Goal: Task Accomplishment & Management: Use online tool/utility

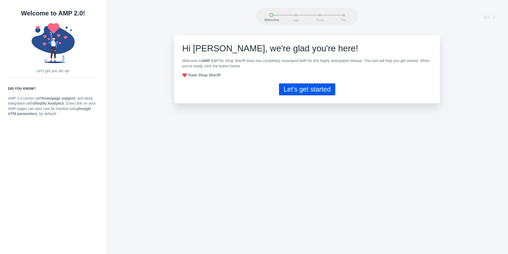
click at [297, 90] on button "Let's get started" at bounding box center [307, 89] width 56 height 12
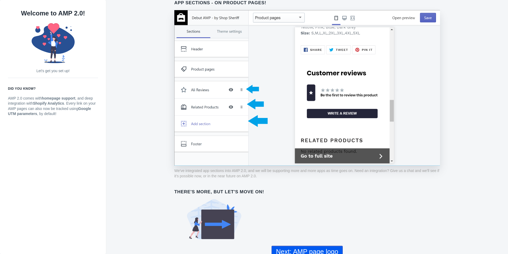
scroll to position [367, 0]
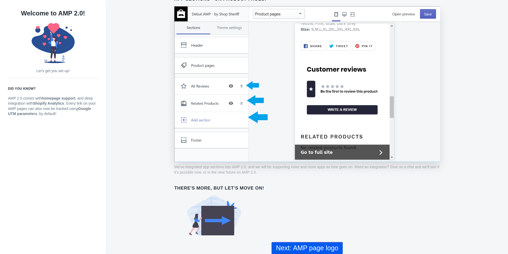
click at [310, 245] on button "Next: AMP page logo" at bounding box center [307, 248] width 71 height 12
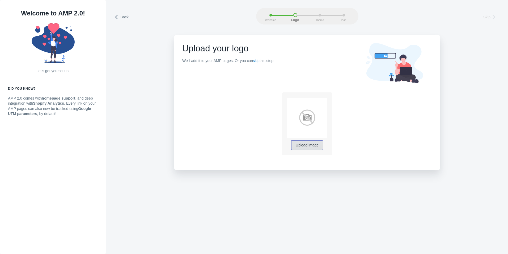
click at [310, 148] on button "Upload image" at bounding box center [307, 145] width 32 height 10
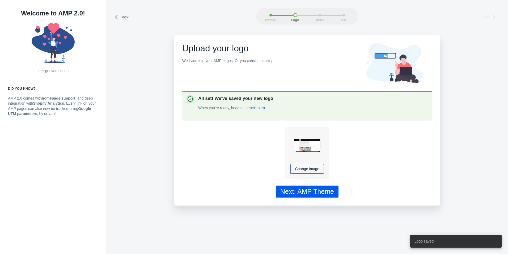
click at [313, 168] on span "Change image" at bounding box center [307, 168] width 24 height 4
click at [320, 195] on button "Next: AMP Theme" at bounding box center [307, 191] width 63 height 12
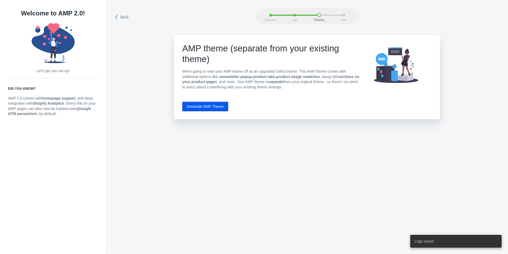
click at [202, 109] on button "Generate AMP Theme" at bounding box center [205, 107] width 46 height 10
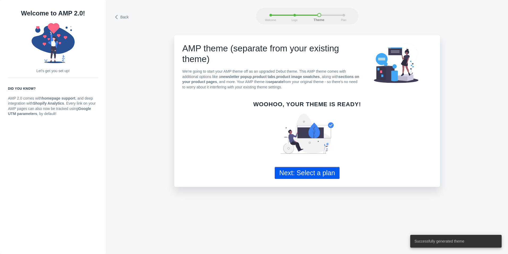
click at [326, 177] on button "Next: Select a plan" at bounding box center [307, 173] width 65 height 12
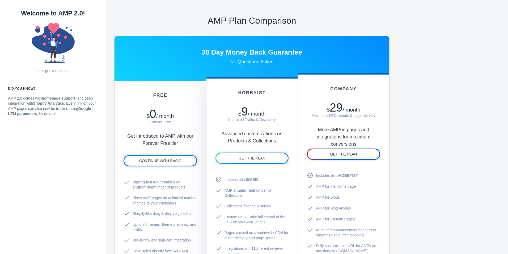
scroll to position [235, 0]
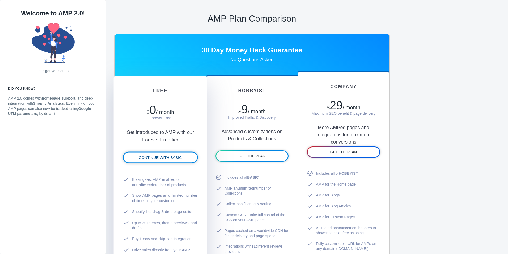
click at [162, 158] on span "CONTINUE WITH BASIC" at bounding box center [160, 157] width 43 height 4
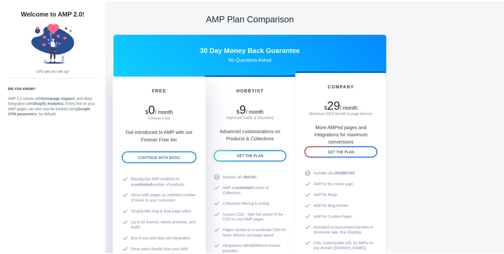
scroll to position [173, 0]
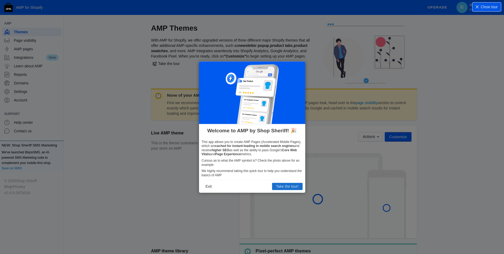
click at [284, 185] on button "Take the tour!" at bounding box center [287, 186] width 31 height 7
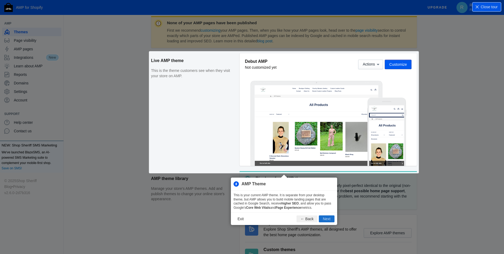
click at [331, 220] on button "Next" at bounding box center [327, 218] width 16 height 7
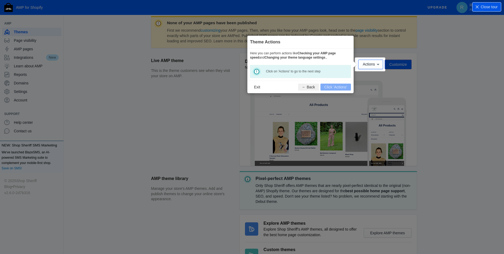
scroll to position [79, 0]
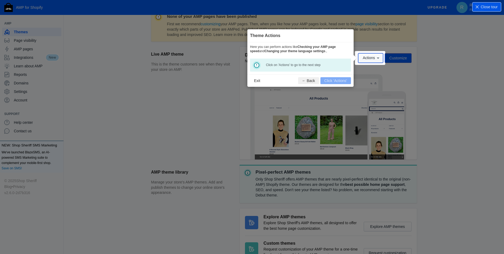
click at [368, 59] on span "Actions" at bounding box center [369, 58] width 12 height 4
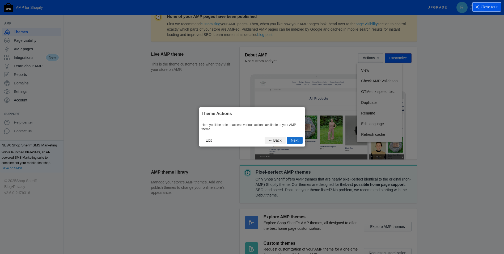
click at [298, 139] on button "Next" at bounding box center [295, 140] width 16 height 7
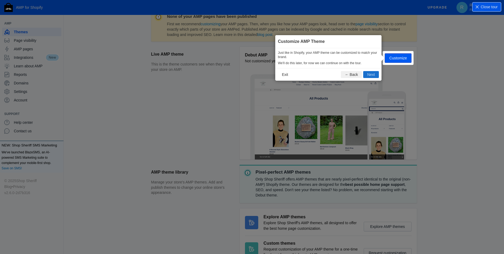
click at [376, 73] on button "Next" at bounding box center [372, 74] width 16 height 7
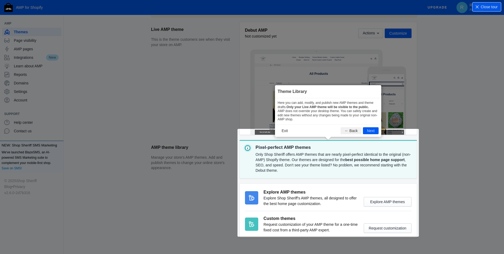
scroll to position [118, 0]
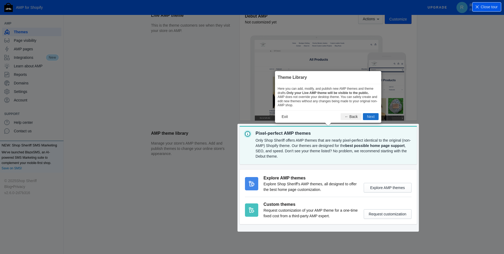
click at [369, 117] on button "Next" at bounding box center [371, 116] width 16 height 7
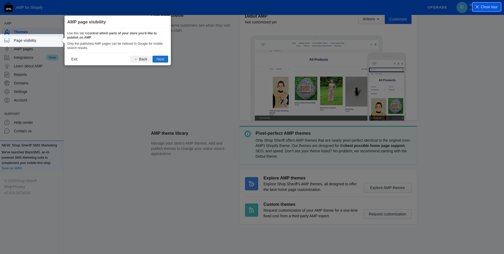
click at [165, 57] on button "Next" at bounding box center [161, 59] width 16 height 7
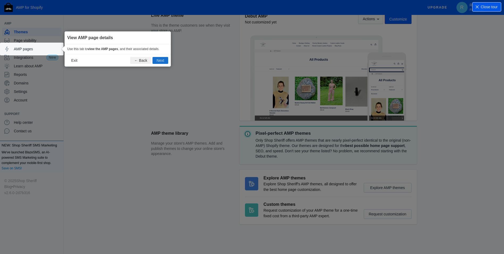
click at [164, 57] on button "Next" at bounding box center [161, 60] width 16 height 7
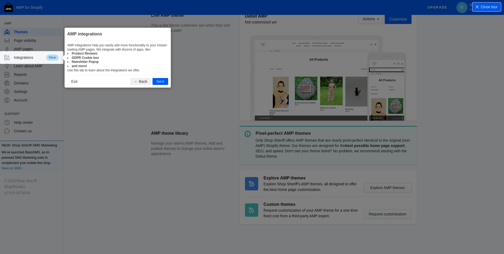
click at [164, 76] on footer "Exit ← Back Next" at bounding box center [118, 81] width 106 height 12
click at [164, 81] on button "Next" at bounding box center [161, 81] width 16 height 7
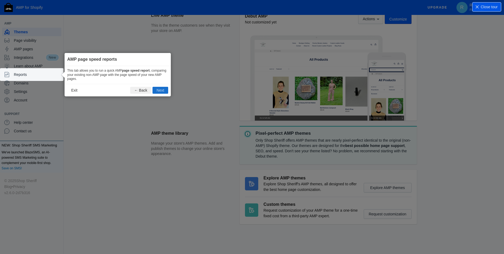
click at [162, 90] on button "Next" at bounding box center [161, 90] width 16 height 7
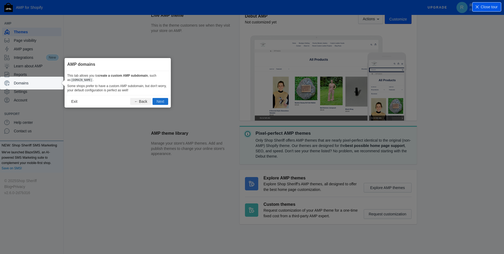
click at [162, 103] on button "Next" at bounding box center [161, 101] width 16 height 7
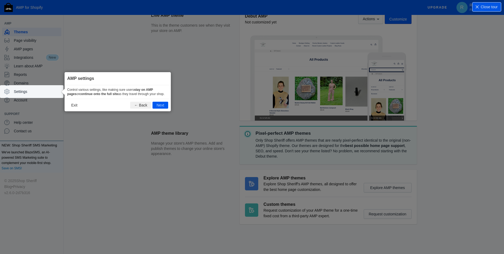
click at [160, 100] on footer "Exit ← Back Next" at bounding box center [118, 105] width 106 height 12
click at [162, 105] on button "Next" at bounding box center [161, 105] width 16 height 7
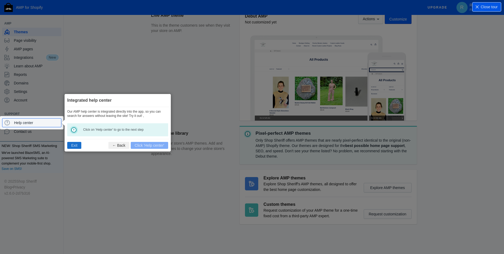
click at [76, 144] on button "Exit" at bounding box center [74, 145] width 14 height 7
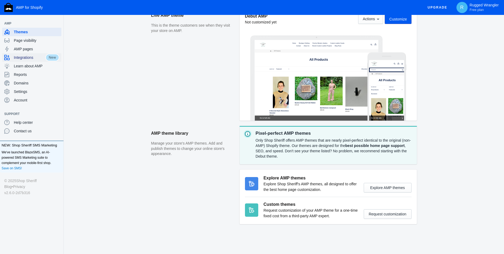
click at [30, 58] on span "Integrations" at bounding box center [30, 57] width 32 height 5
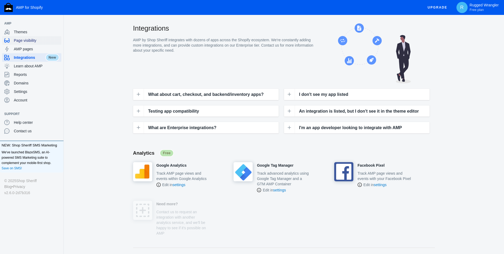
click at [30, 37] on div "Page visibility" at bounding box center [31, 40] width 55 height 9
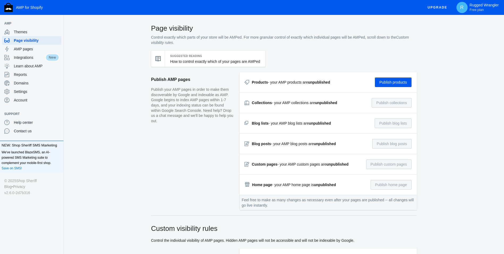
click at [396, 83] on button "Publish products" at bounding box center [393, 82] width 37 height 10
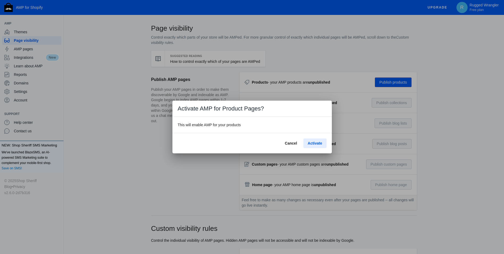
click at [318, 143] on span "Activate" at bounding box center [315, 143] width 14 height 4
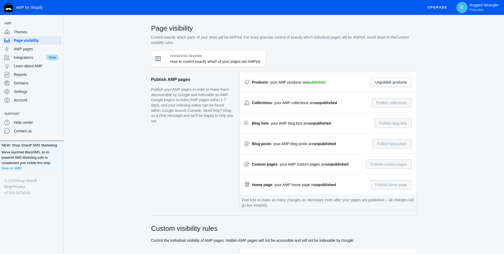
click at [327, 107] on div "Collections - your AMP collections are unpublished Publish collections" at bounding box center [328, 103] width 167 height 10
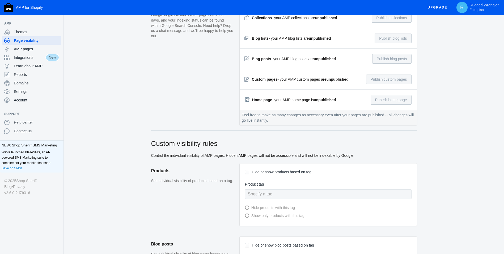
scroll to position [76, 0]
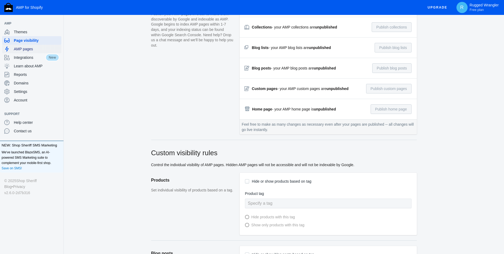
click at [29, 49] on span "AMP pages" at bounding box center [36, 48] width 45 height 5
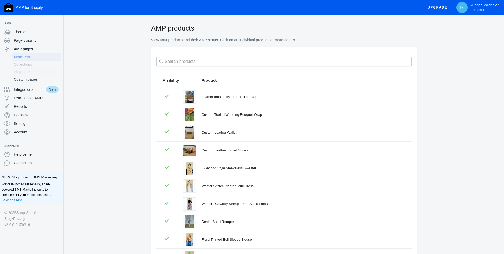
click at [39, 72] on span "Blog posts" at bounding box center [36, 71] width 45 height 5
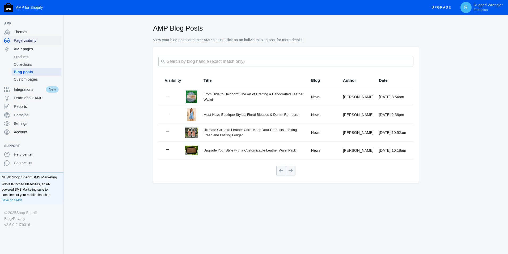
click at [41, 40] on span "Page visibility" at bounding box center [36, 40] width 45 height 5
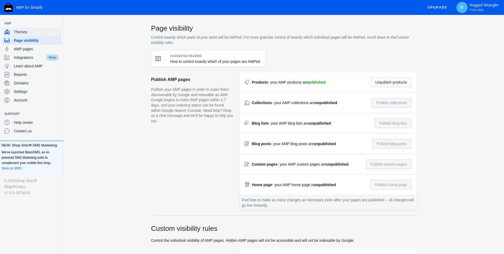
click at [14, 31] on span "Themes" at bounding box center [36, 31] width 45 height 5
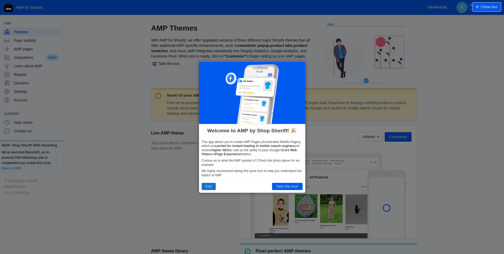
click at [208, 188] on button "Exit" at bounding box center [209, 186] width 14 height 7
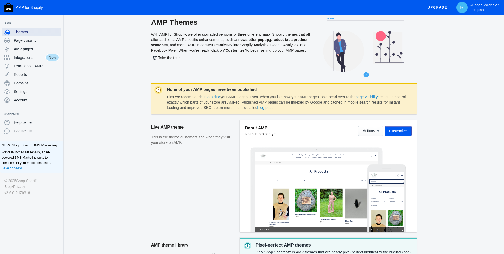
scroll to position [11, 0]
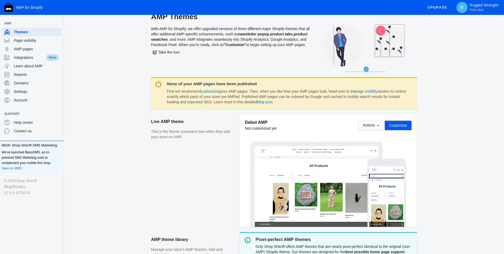
click at [406, 127] on span "Customize" at bounding box center [399, 125] width 18 height 4
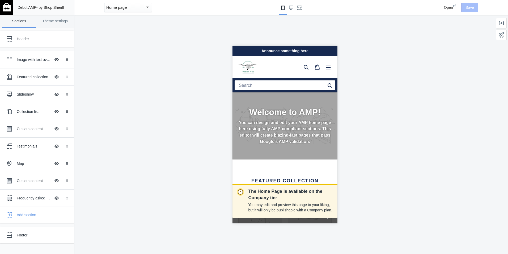
drag, startPoint x: 335, startPoint y: 66, endPoint x: 572, endPoint y: 102, distance: 240.4
click at [33, 60] on div "Image with text overlay" at bounding box center [34, 59] width 34 height 5
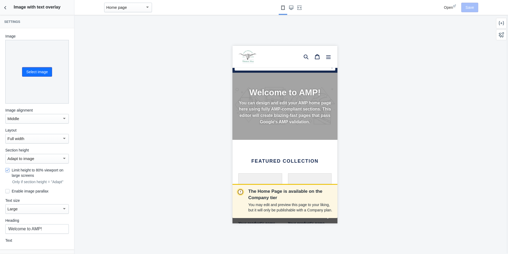
scroll to position [47, 0]
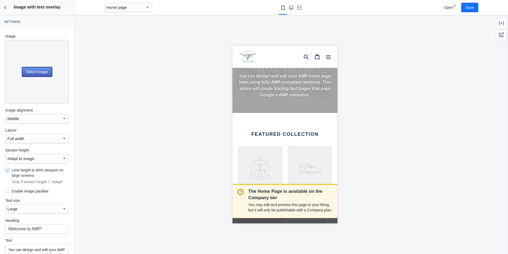
click at [27, 70] on button "Select image" at bounding box center [37, 72] width 30 height 10
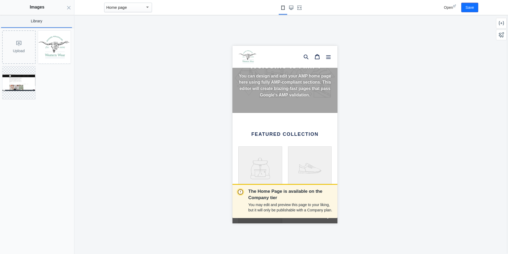
scroll to position [0, 89]
click at [48, 47] on img at bounding box center [54, 47] width 33 height 33
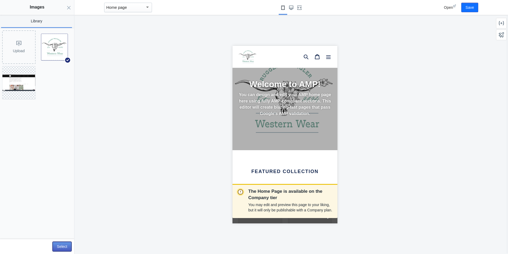
click at [69, 248] on button "Select" at bounding box center [62, 246] width 19 height 10
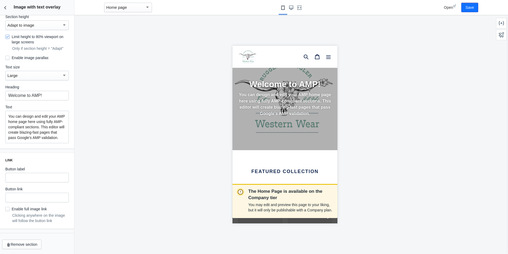
drag, startPoint x: 75, startPoint y: 213, endPoint x: 73, endPoint y: 150, distance: 63.3
click at [75, 208] on div "The Home Page is available on the Company tier You may edit and preview this pa…" at bounding box center [284, 134] width 421 height 239
click at [4, 10] on button "Back to sections" at bounding box center [5, 7] width 11 height 15
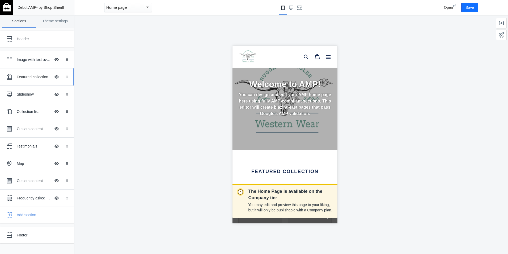
scroll to position [0, 0]
click at [32, 81] on div "Featured collection Hide Image with text overlay" at bounding box center [33, 77] width 59 height 12
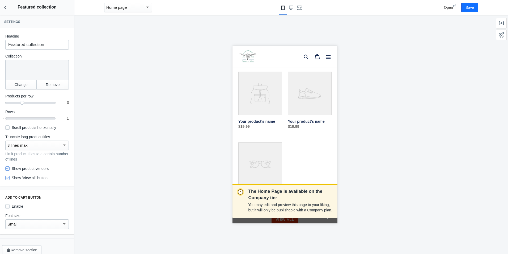
scroll to position [160, 0]
click at [24, 83] on button "Change" at bounding box center [20, 85] width 31 height 10
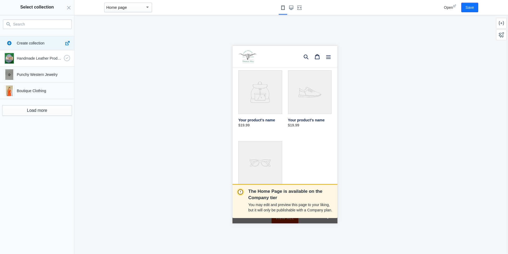
scroll to position [0, 89]
click at [33, 91] on p "Boutique Clothing" at bounding box center [39, 90] width 45 height 5
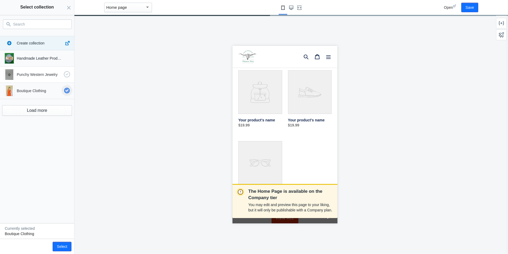
click at [43, 72] on p "Punchy Western Jewelry" at bounding box center [39, 74] width 45 height 5
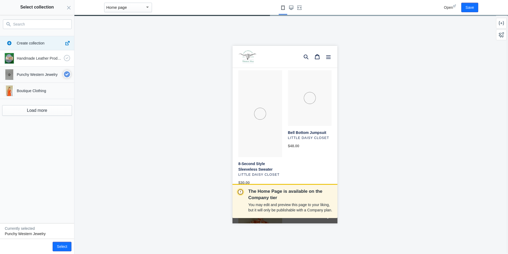
click at [47, 60] on p "Handmade Leather Products" at bounding box center [39, 58] width 45 height 5
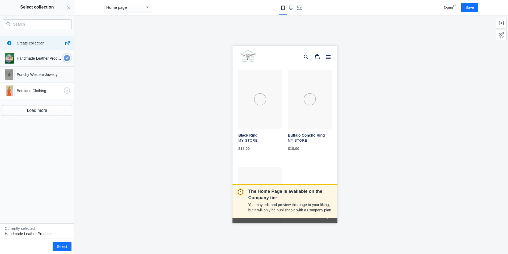
click at [59, 93] on p "Boutique Clothing" at bounding box center [39, 90] width 45 height 5
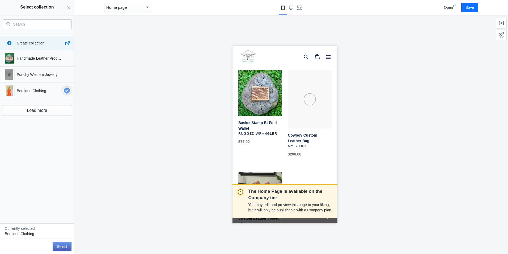
scroll to position [0, 0]
click at [59, 246] on button "Select" at bounding box center [62, 246] width 19 height 10
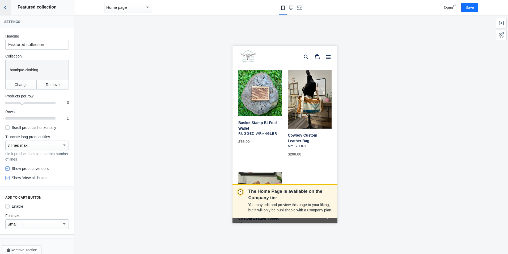
click at [6, 9] on icon "Back to sections" at bounding box center [5, 7] width 5 height 5
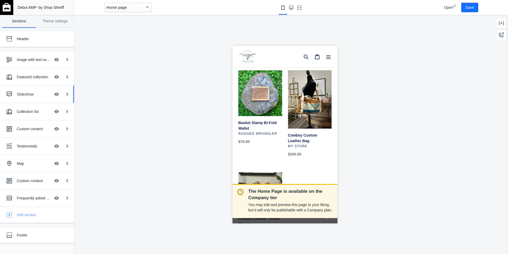
click at [34, 92] on div "Slideshow" at bounding box center [34, 93] width 34 height 5
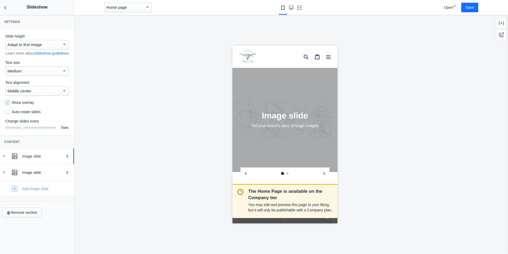
click at [35, 159] on div "Image slide" at bounding box center [46, 155] width 48 height 5
click at [47, 212] on button "Select image" at bounding box center [37, 208] width 30 height 10
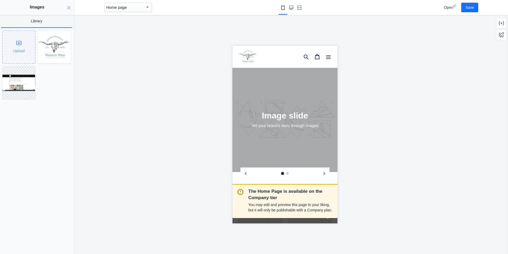
click at [24, 55] on div "Upload" at bounding box center [19, 47] width 32 height 32
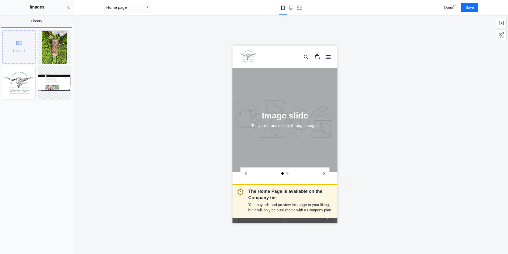
click at [20, 44] on div "Upload" at bounding box center [19, 47] width 32 height 32
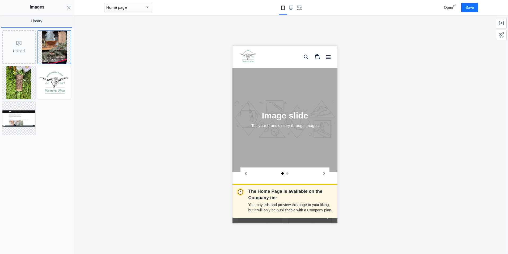
click at [54, 47] on img at bounding box center [54, 47] width 25 height 33
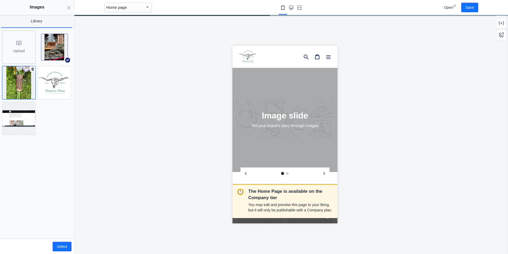
click at [21, 85] on img at bounding box center [18, 82] width 25 height 33
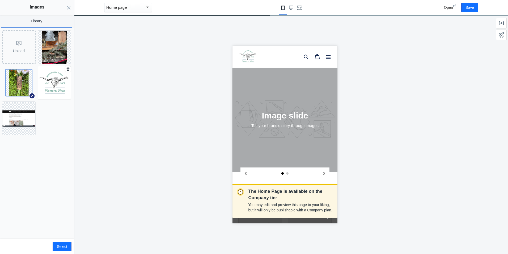
scroll to position [413, 0]
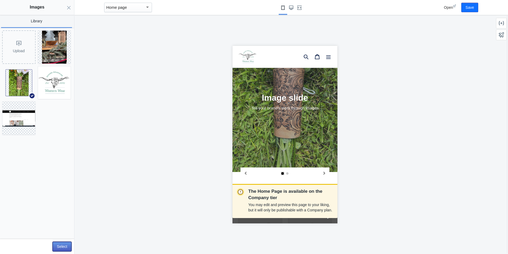
click at [64, 243] on button "Select" at bounding box center [62, 246] width 19 height 10
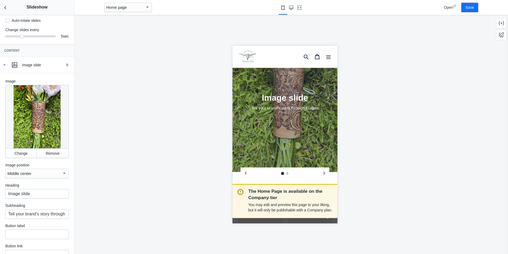
scroll to position [114, 0]
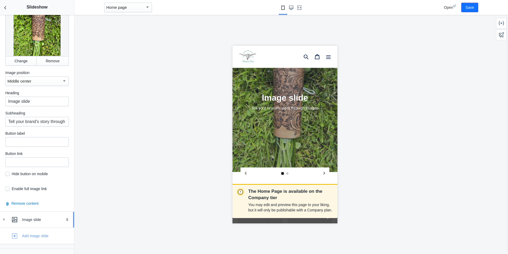
click at [37, 222] on div "Image slide" at bounding box center [46, 219] width 48 height 5
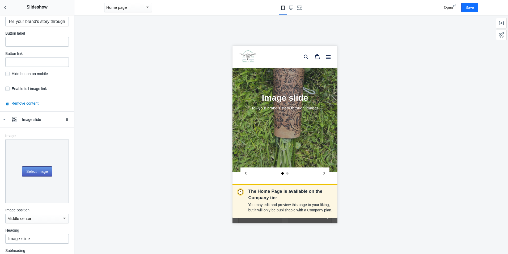
click at [34, 169] on button "Select image" at bounding box center [37, 171] width 30 height 10
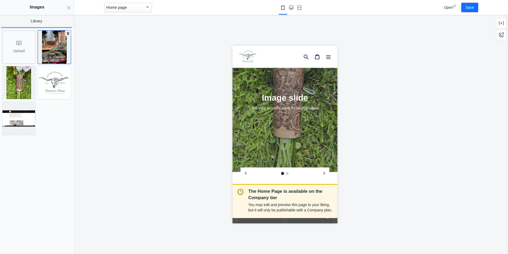
click at [56, 58] on img at bounding box center [54, 47] width 25 height 33
click at [64, 247] on button "Select" at bounding box center [62, 246] width 19 height 10
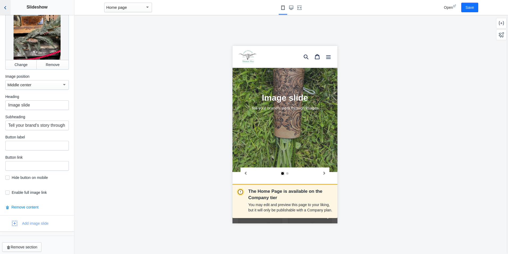
click at [7, 8] on icon "Back to sections" at bounding box center [5, 7] width 5 height 5
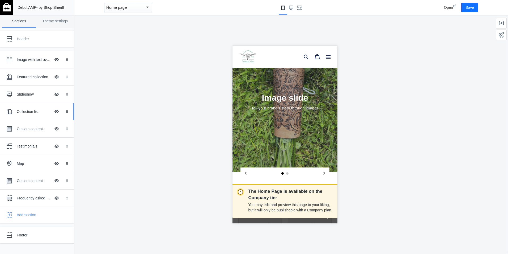
click at [35, 114] on div "Collection list" at bounding box center [34, 111] width 34 height 5
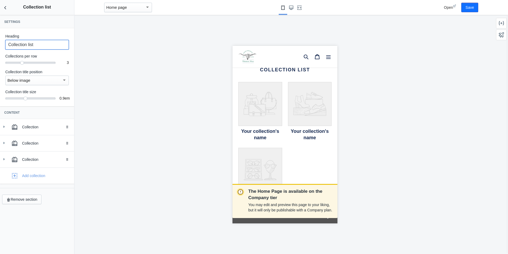
click at [42, 42] on input "Collection list" at bounding box center [37, 45] width 64 height 10
click at [43, 125] on div "Collection" at bounding box center [46, 126] width 48 height 5
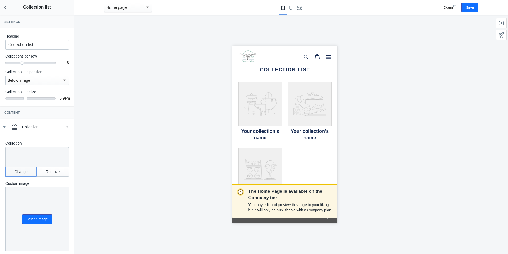
click at [26, 173] on button "Change" at bounding box center [20, 172] width 31 height 10
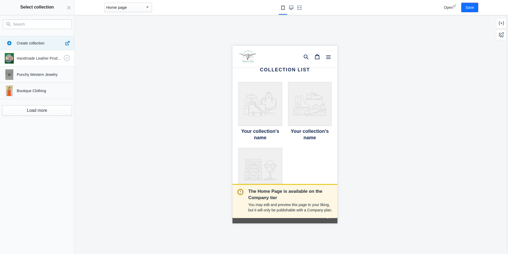
click at [48, 61] on p "Handmade Leather Products" at bounding box center [39, 58] width 45 height 5
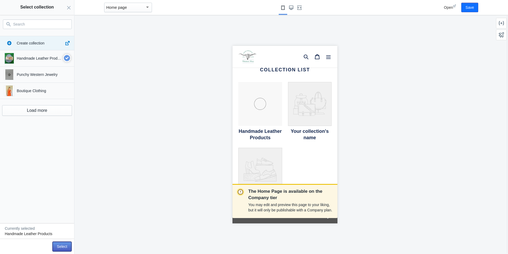
click at [59, 245] on button "Select" at bounding box center [62, 246] width 19 height 10
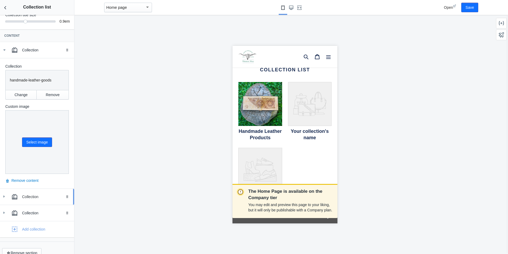
click at [34, 195] on div "Collection" at bounding box center [37, 196] width 66 height 11
click at [26, 236] on button "Change" at bounding box center [20, 241] width 31 height 10
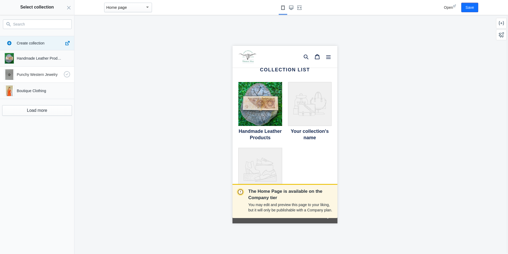
click at [39, 74] on p "Punchy Western Jewelry" at bounding box center [39, 74] width 45 height 5
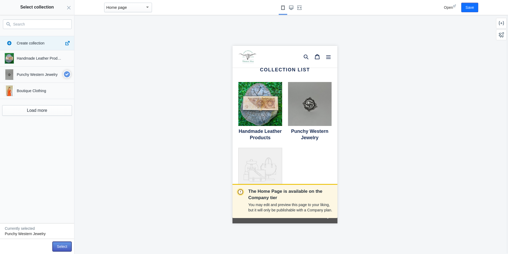
click at [61, 244] on button "Select" at bounding box center [62, 246] width 19 height 10
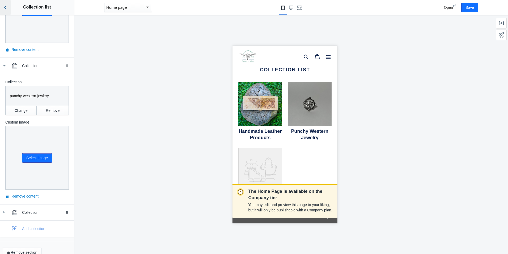
click at [6, 11] on button "Back to sections" at bounding box center [5, 7] width 11 height 15
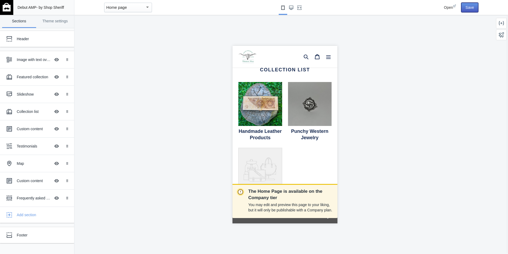
click at [469, 6] on button "Save" at bounding box center [470, 8] width 17 height 10
click at [290, 8] on use "Large screen" at bounding box center [291, 8] width 4 height 4
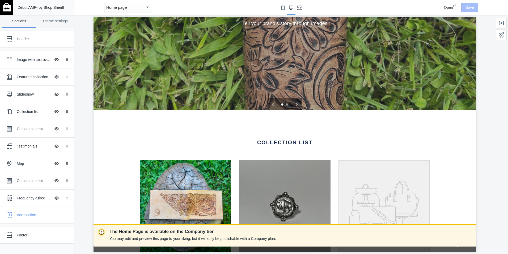
click at [299, 6] on icon "Fullscreen" at bounding box center [300, 8] width 4 height 4
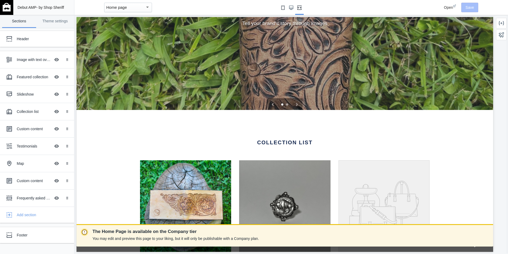
click at [287, 7] on button "Small screen" at bounding box center [283, 7] width 9 height 15
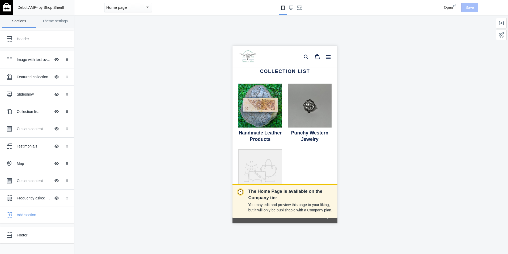
click at [458, 8] on div "Open Save" at bounding box center [451, 7] width 59 height 15
click at [454, 9] on div "Open" at bounding box center [450, 7] width 12 height 5
